Goal: Task Accomplishment & Management: Complete application form

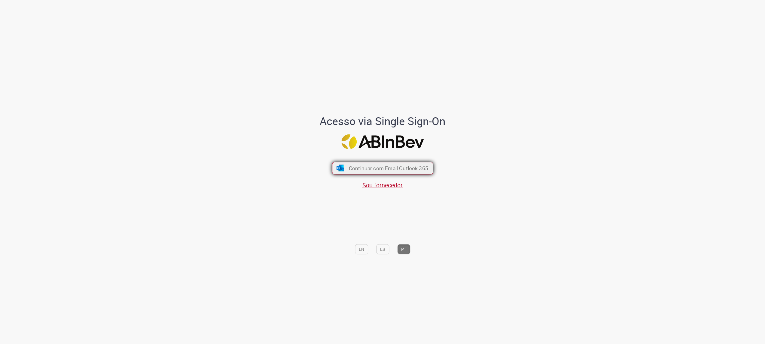
click at [382, 166] on span "Continuar com Email Outlook 365" at bounding box center [387, 168] width 79 height 7
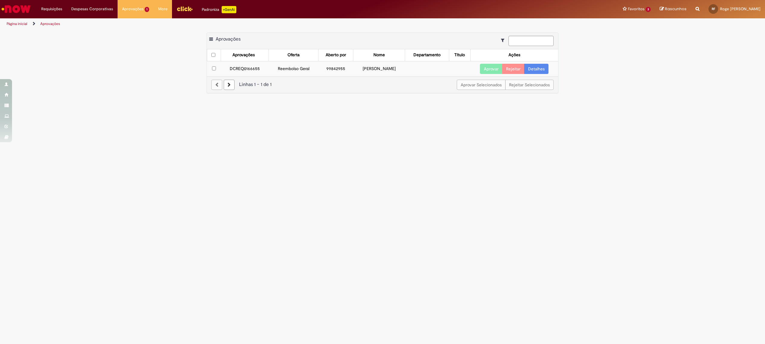
click at [542, 67] on link "Detalhes" at bounding box center [536, 69] width 24 height 10
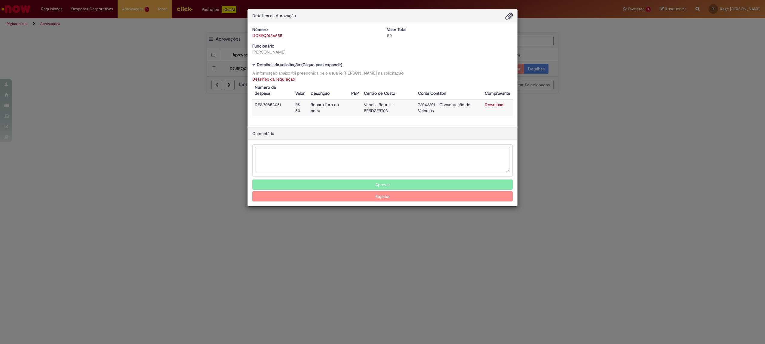
click at [598, 126] on div "Detalhes da Aprovação Número DCREQ0166655 Valor Total 50 Funcionário [PERSON_NA…" at bounding box center [382, 172] width 765 height 344
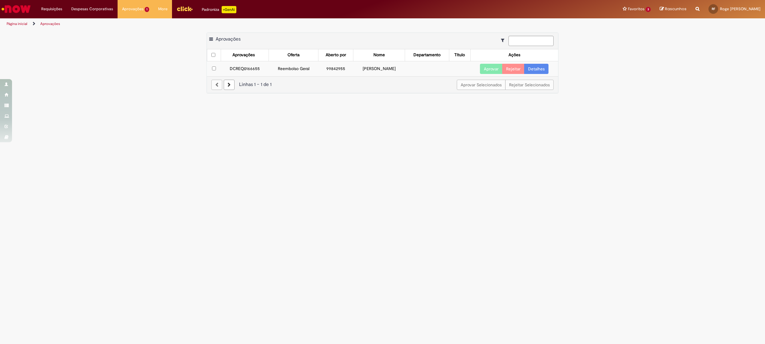
click at [536, 70] on link "Detalhes" at bounding box center [536, 69] width 24 height 10
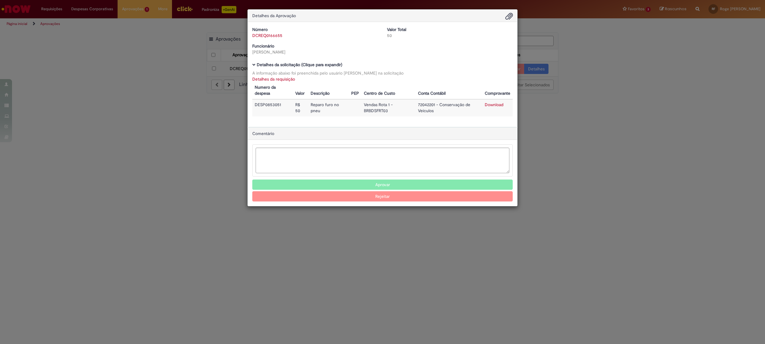
click at [499, 104] on link "Download" at bounding box center [493, 104] width 19 height 5
click at [375, 183] on button "Aprovar" at bounding box center [382, 184] width 260 height 10
